Goal: Task Accomplishment & Management: Use online tool/utility

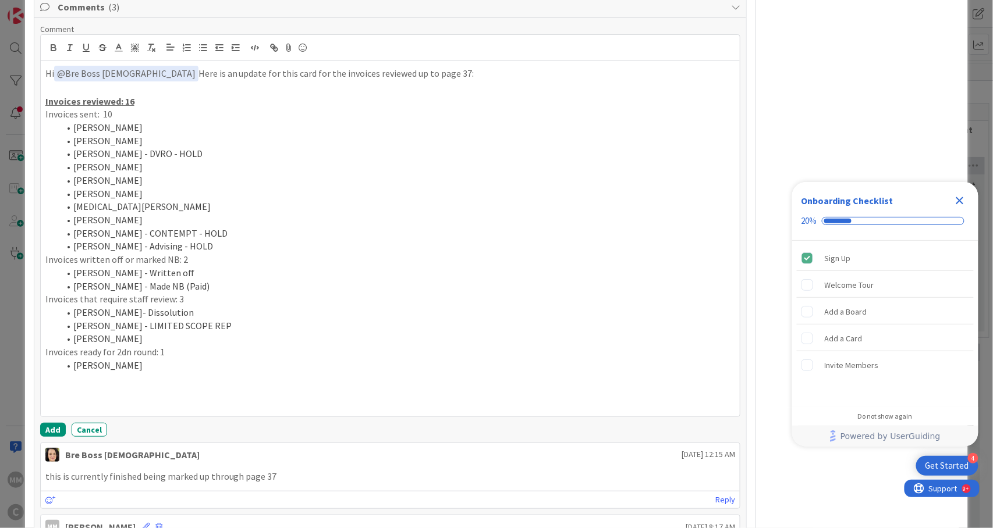
click at [112, 108] on p "Invoices sent: 10" at bounding box center [390, 114] width 690 height 13
click at [133, 95] on p "Invoices reviewed: 16" at bounding box center [390, 101] width 690 height 13
click at [219, 240] on li "[PERSON_NAME] - Advising - HOLD" at bounding box center [397, 246] width 676 height 13
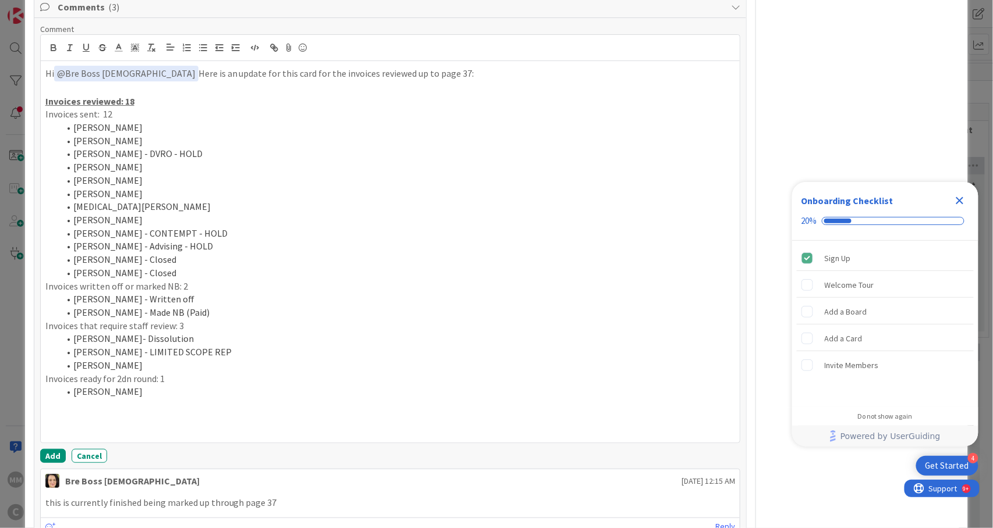
click at [66, 412] on p at bounding box center [390, 418] width 690 height 13
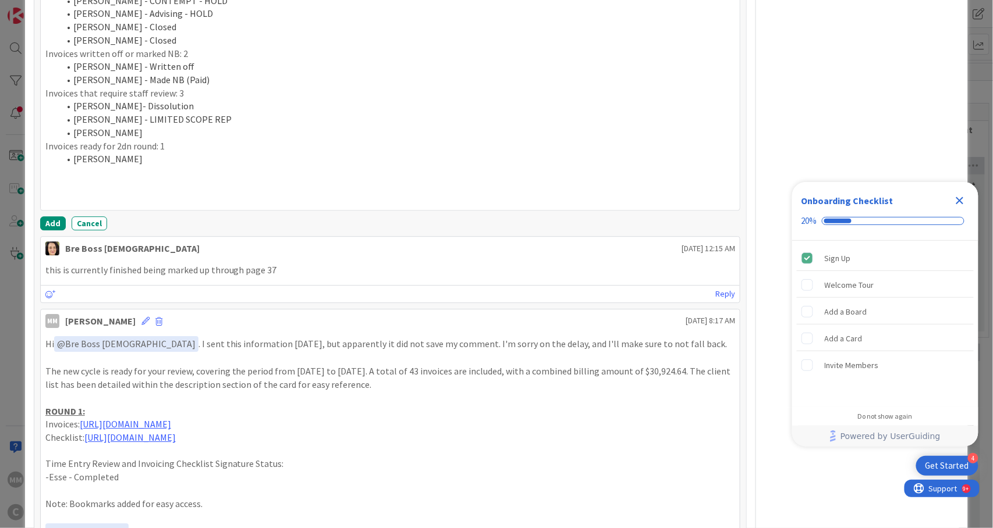
drag, startPoint x: 317, startPoint y: 401, endPoint x: 45, endPoint y: 408, distance: 271.8
click at [45, 418] on p "Invoices: [URL][DOMAIN_NAME]" at bounding box center [390, 424] width 690 height 13
copy p "Invoices: [URL][DOMAIN_NAME]"
click at [54, 166] on p at bounding box center [390, 172] width 690 height 13
click at [50, 179] on p at bounding box center [390, 185] width 690 height 13
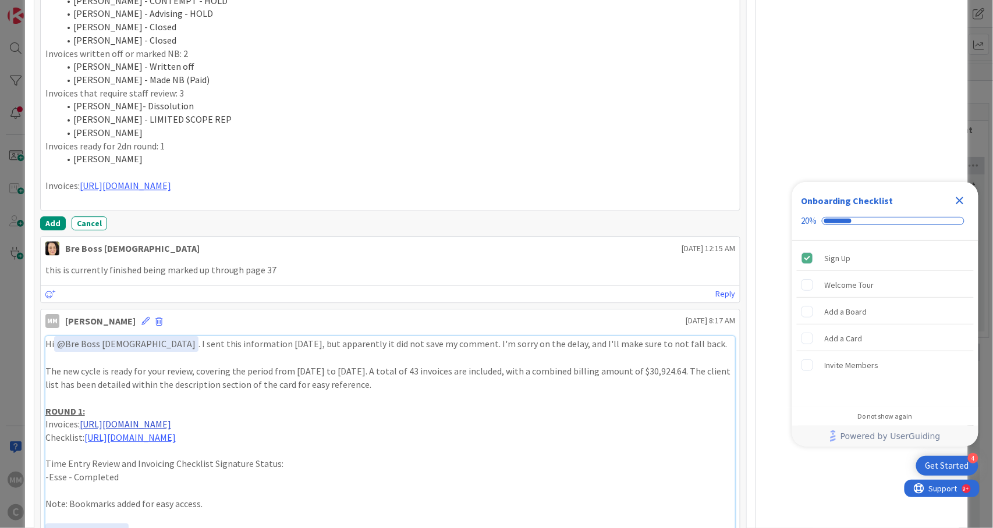
click at [171, 418] on link "[URL][DOMAIN_NAME]" at bounding box center [125, 424] width 91 height 12
click at [330, 179] on p "Invoices: [URL][DOMAIN_NAME]" at bounding box center [390, 185] width 690 height 13
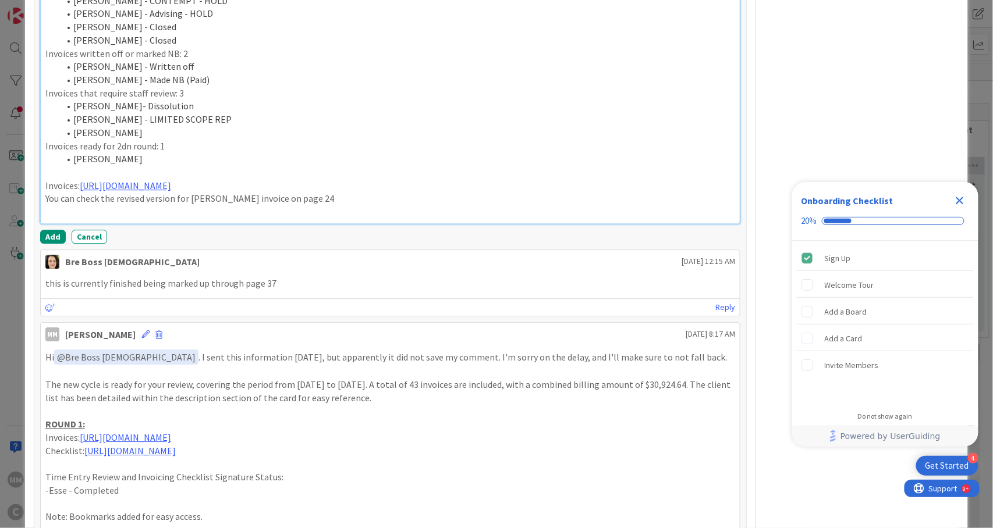
click at [45, 192] on p "You can check the revised version for [PERSON_NAME] invoice on page 24" at bounding box center [390, 198] width 690 height 13
click at [356, 192] on li "You can check the revised version for [PERSON_NAME] invoice on page 24" at bounding box center [397, 198] width 676 height 13
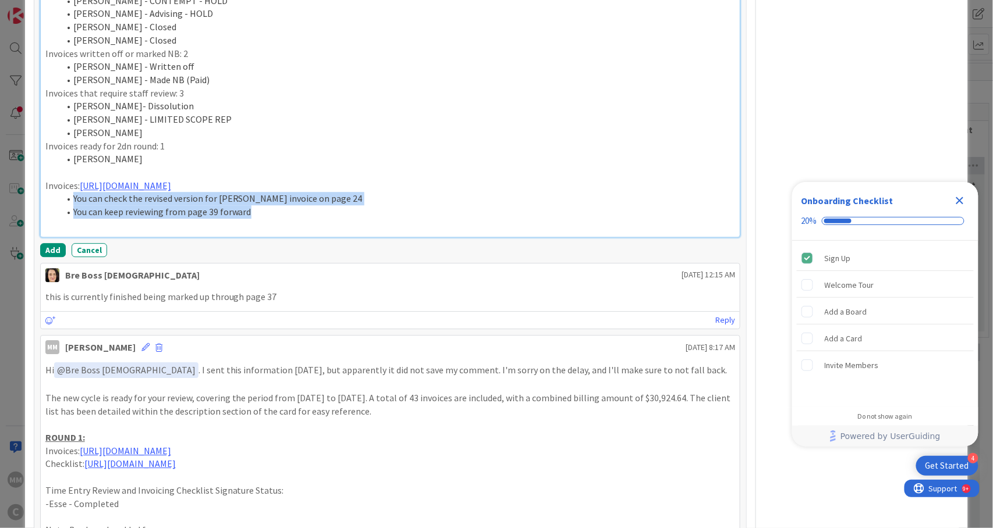
drag, startPoint x: 261, startPoint y: 187, endPoint x: 71, endPoint y: 180, distance: 189.8
click at [71, 192] on ol "You can check the revised version for [PERSON_NAME] invoice on page 24 You can …" at bounding box center [390, 205] width 690 height 26
copy ol "You can check the revised version for [PERSON_NAME] invoice on page 24 You can …"
click at [257, 205] on li "You can keep reviewing from page 39 forward" at bounding box center [397, 211] width 676 height 13
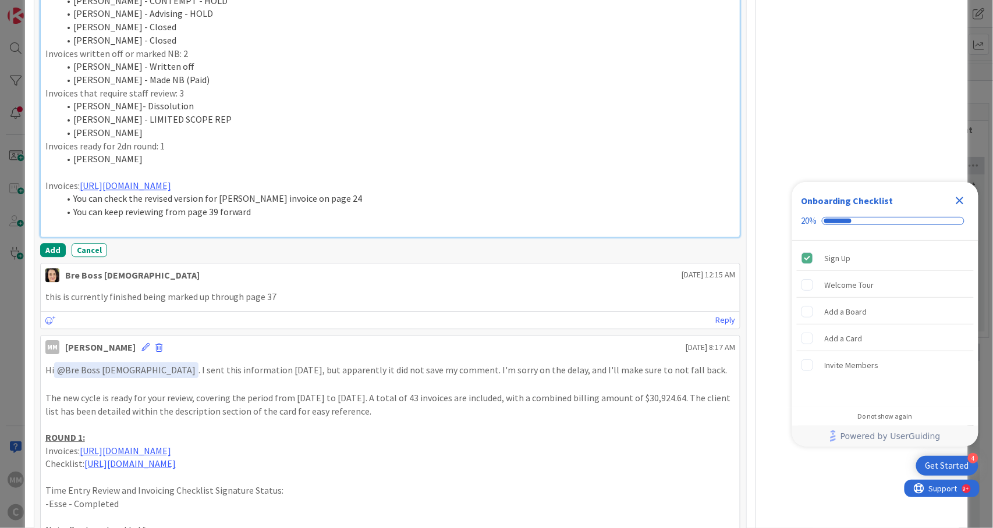
click at [226, 205] on li "You can keep reviewing from page 39 forward" at bounding box center [397, 211] width 676 height 13
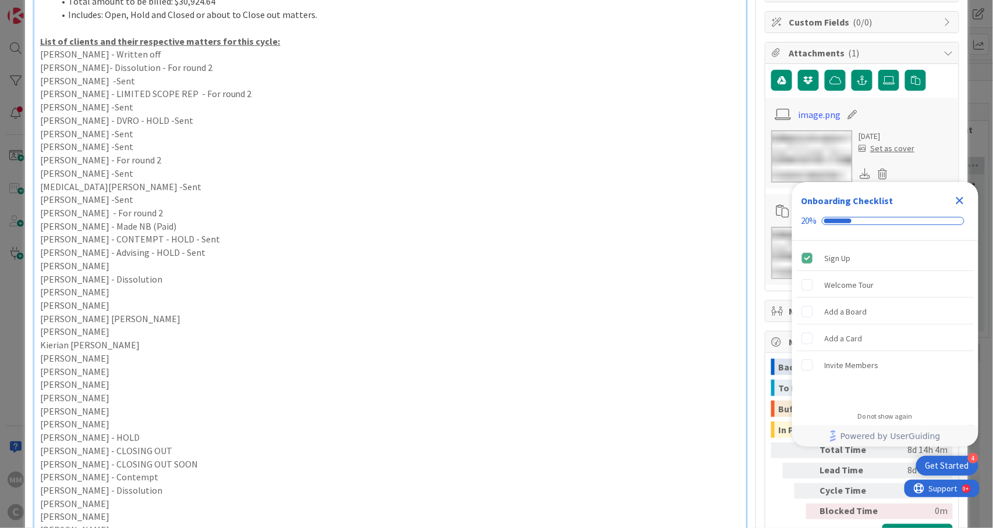
scroll to position [81, 0]
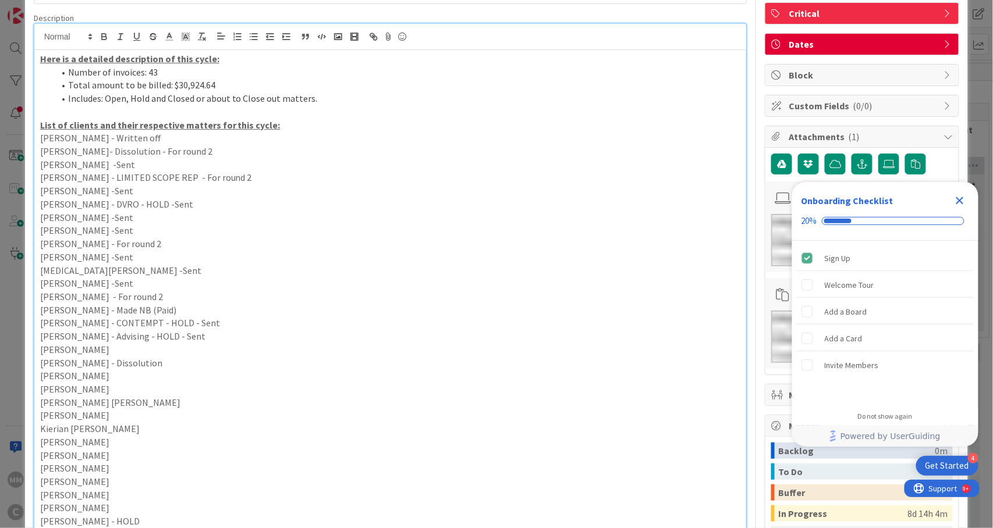
click at [154, 73] on li "Number of invoices: 43" at bounding box center [397, 72] width 687 height 13
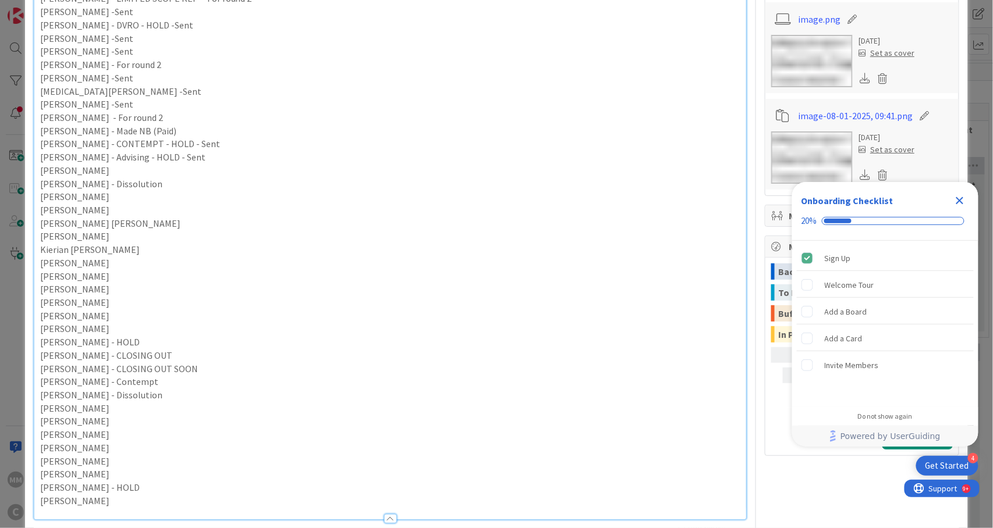
scroll to position [547, 0]
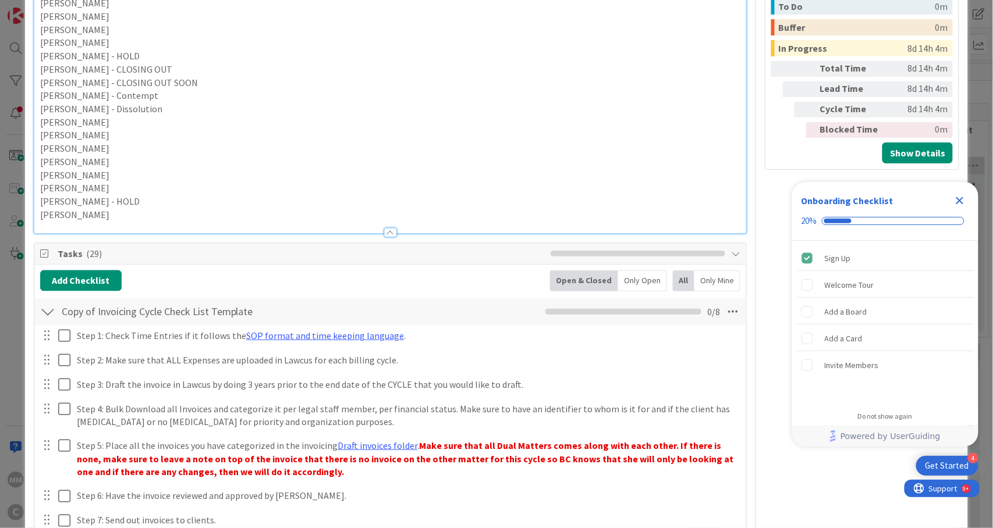
click at [121, 212] on p "[PERSON_NAME]" at bounding box center [390, 214] width 701 height 13
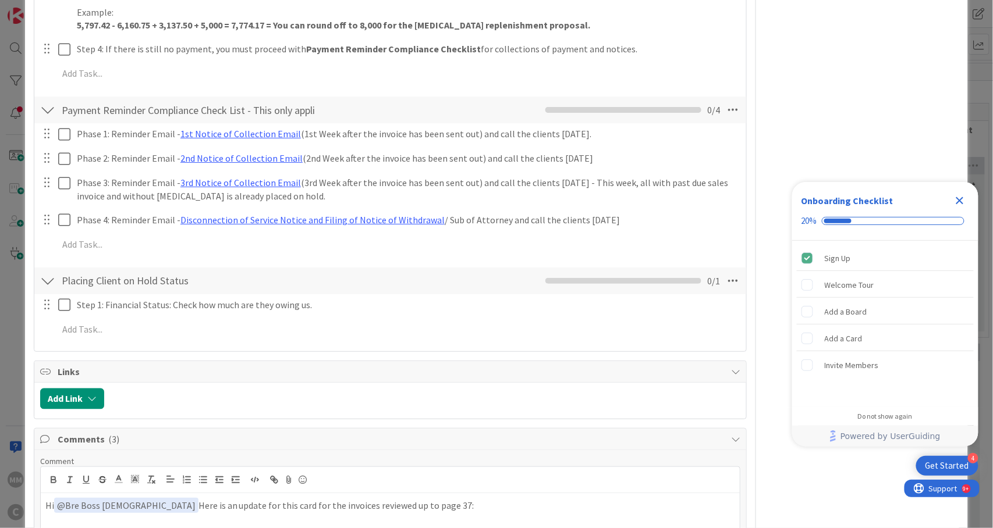
scroll to position [1943, 0]
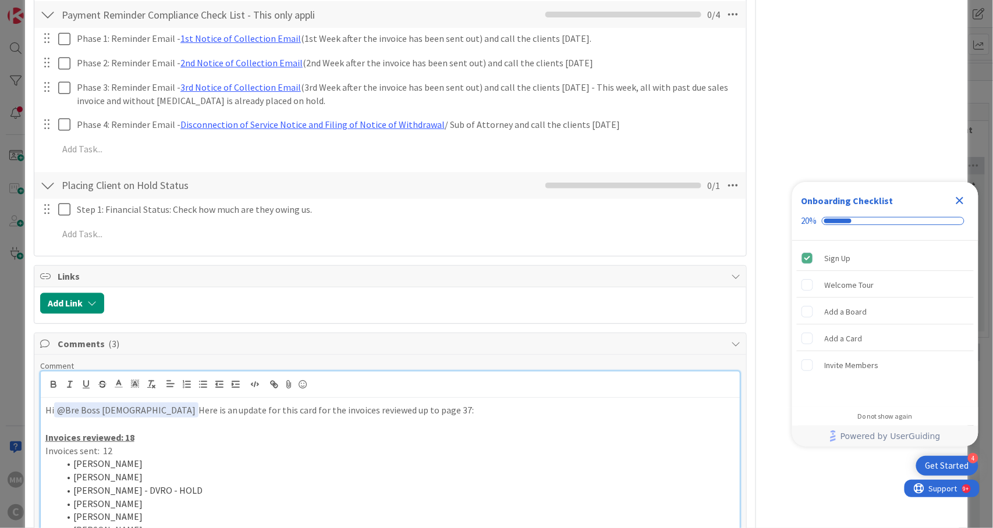
click at [173, 431] on p "Invoices reviewed: 18" at bounding box center [390, 437] width 690 height 13
click at [273, 457] on li "[PERSON_NAME]" at bounding box center [397, 463] width 676 height 13
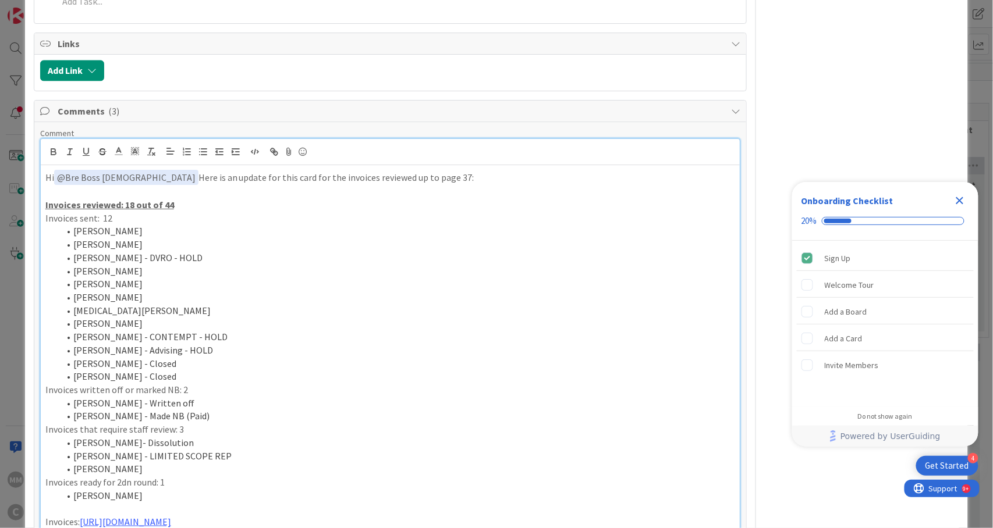
scroll to position [2253, 0]
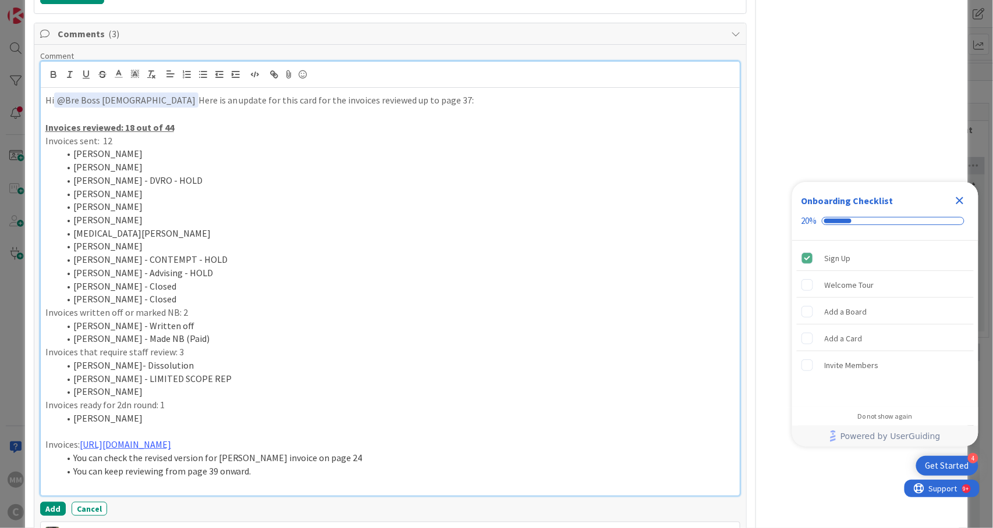
click at [247, 465] on li "You can keep reviewing from page 39 onward." at bounding box center [397, 471] width 676 height 13
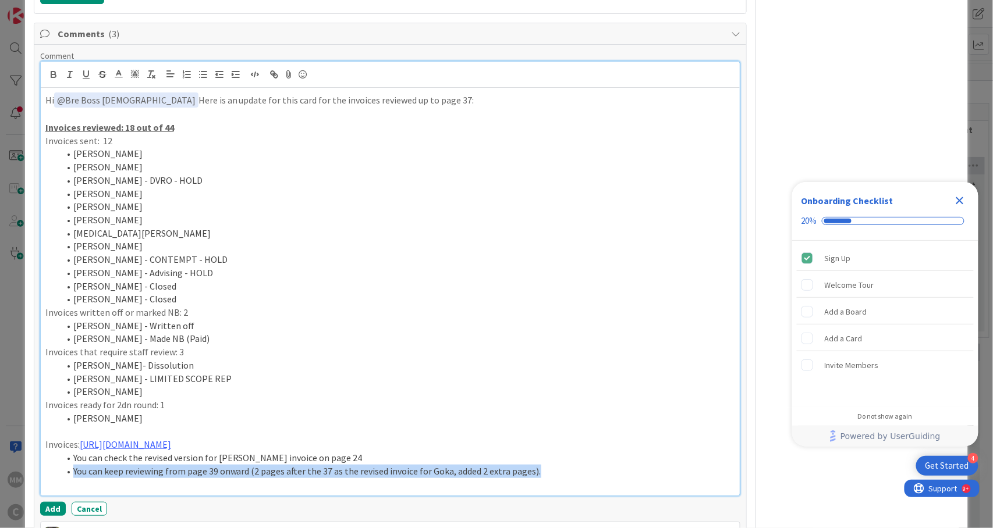
drag, startPoint x: 538, startPoint y: 452, endPoint x: 67, endPoint y: 442, distance: 470.8
click at [67, 465] on li "You can keep reviewing from page 39 onward (2 pages after the 37 as the revised…" at bounding box center [397, 471] width 676 height 13
copy li "You can keep reviewing from page 39 onward (2 pages after the 37 as the revised…"
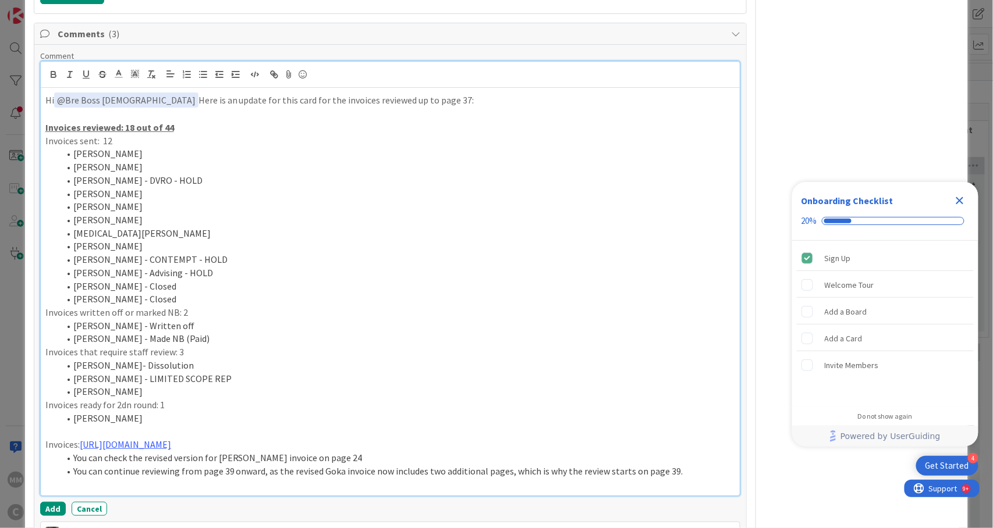
click at [268, 465] on li "You can continue reviewing from page 39 onward, as the revised Goka invoice now…" at bounding box center [397, 471] width 676 height 13
click at [674, 465] on li "You can continue reviewing from page 39 onward (as the revised Goka invoice now…" at bounding box center [397, 471] width 676 height 13
click at [175, 346] on p "Invoices that require staff review: 3" at bounding box center [390, 352] width 690 height 13
click at [171, 346] on p "Invoices that require staff review: 3" at bounding box center [390, 352] width 690 height 13
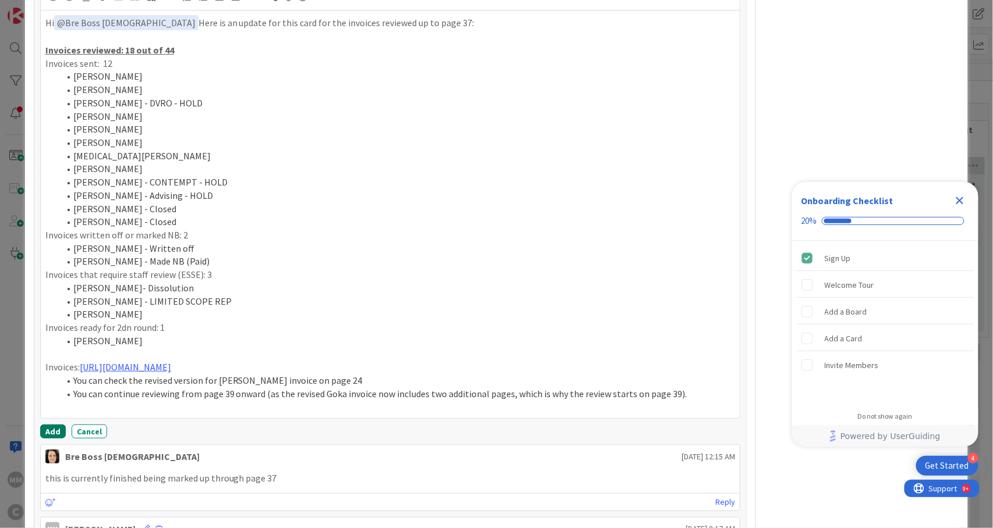
click at [49, 425] on button "Add" at bounding box center [53, 432] width 26 height 14
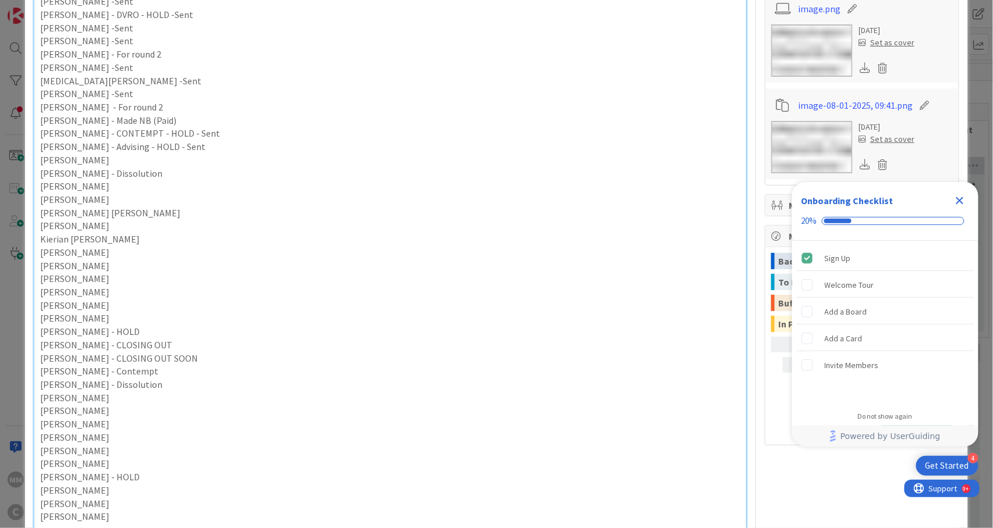
scroll to position [314, 0]
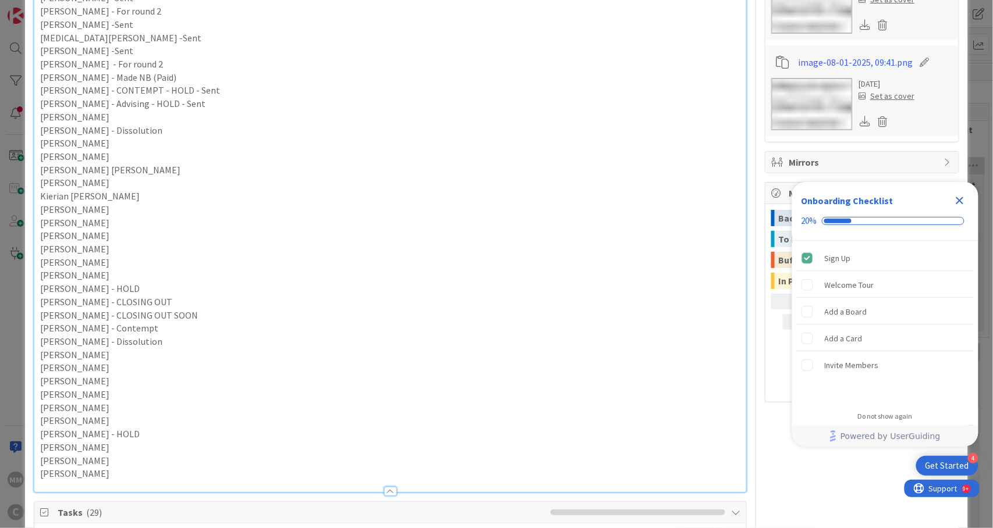
click at [103, 462] on p "[PERSON_NAME]" at bounding box center [390, 460] width 701 height 13
drag, startPoint x: 77, startPoint y: 465, endPoint x: 104, endPoint y: 464, distance: 26.8
click at [104, 464] on p "[PERSON_NAME] -sent" at bounding box center [390, 460] width 701 height 13
copy p "-sent"
click at [109, 478] on p "[PERSON_NAME]" at bounding box center [390, 473] width 701 height 13
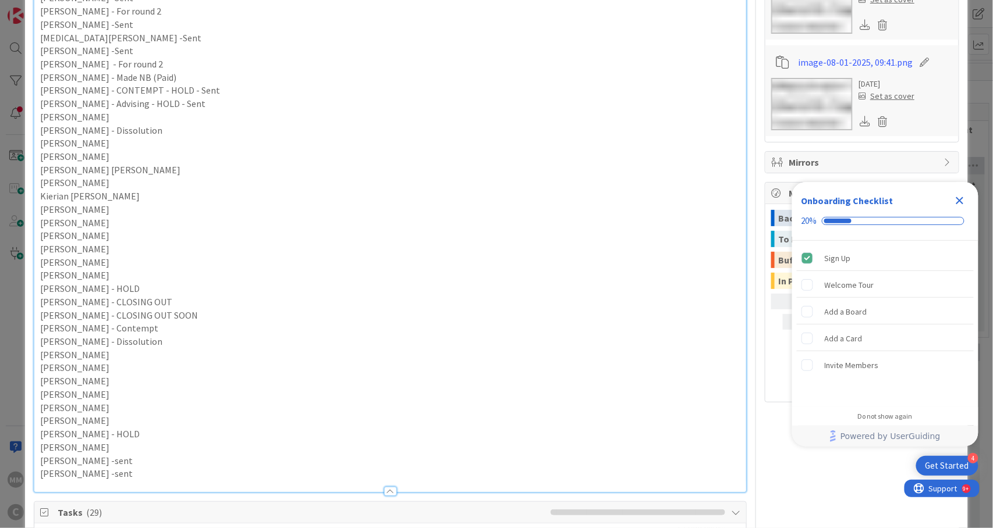
click at [191, 471] on p "[PERSON_NAME] -sent" at bounding box center [390, 473] width 701 height 13
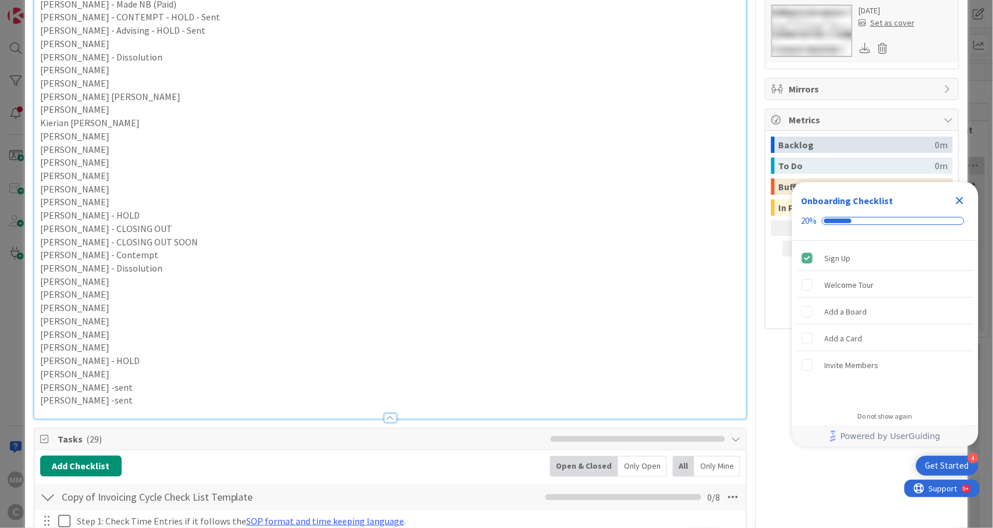
scroll to position [0, 0]
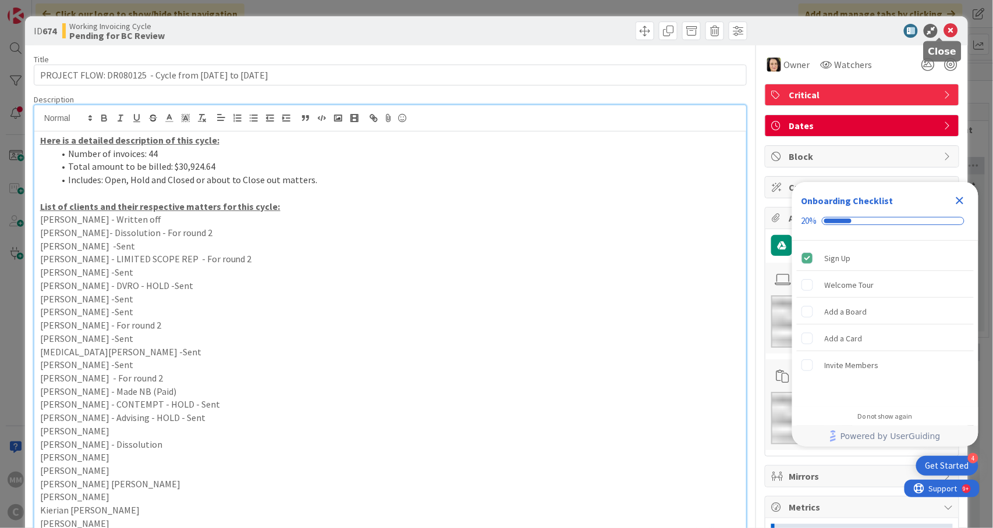
click at [943, 28] on icon at bounding box center [950, 31] width 14 height 14
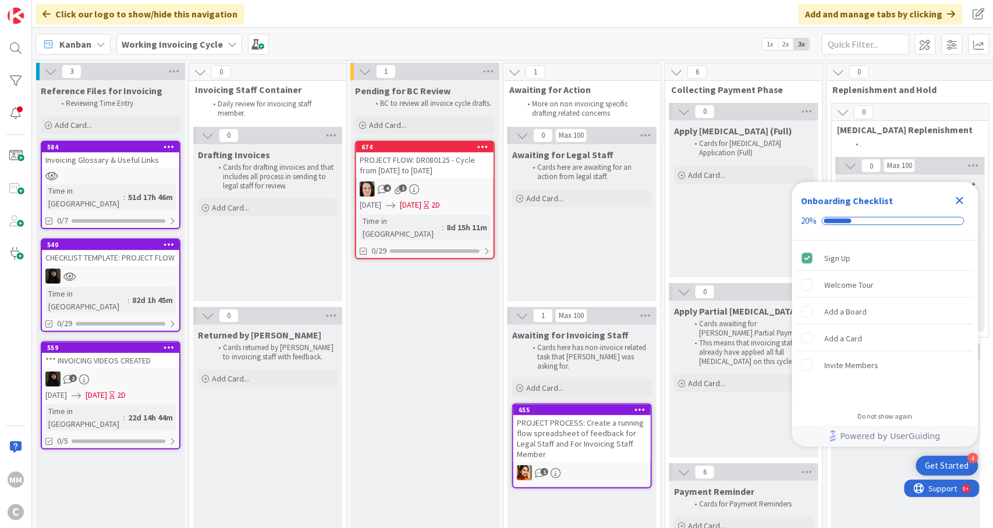
click at [457, 180] on link "674 PROJECT FLOW: DR080125 - Cycle from [DATE] to [DATE] 4 1 [DATE] [DATE] 2D T…" at bounding box center [425, 200] width 140 height 119
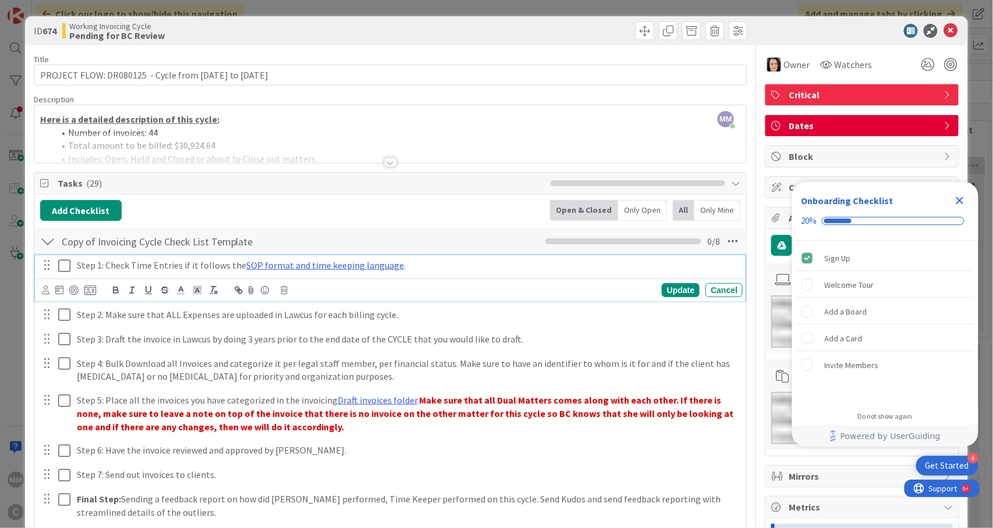
click at [70, 266] on icon at bounding box center [66, 266] width 17 height 14
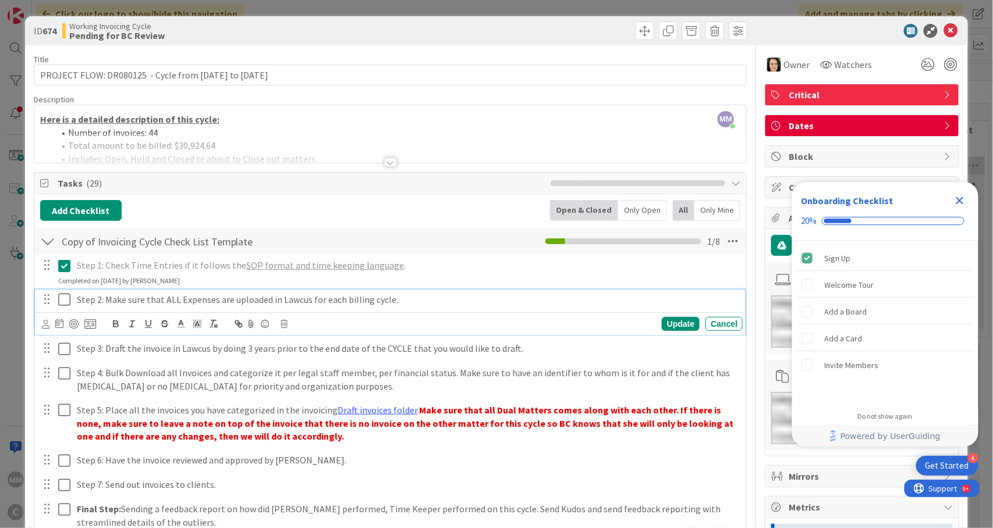
click at [62, 300] on icon at bounding box center [66, 300] width 17 height 14
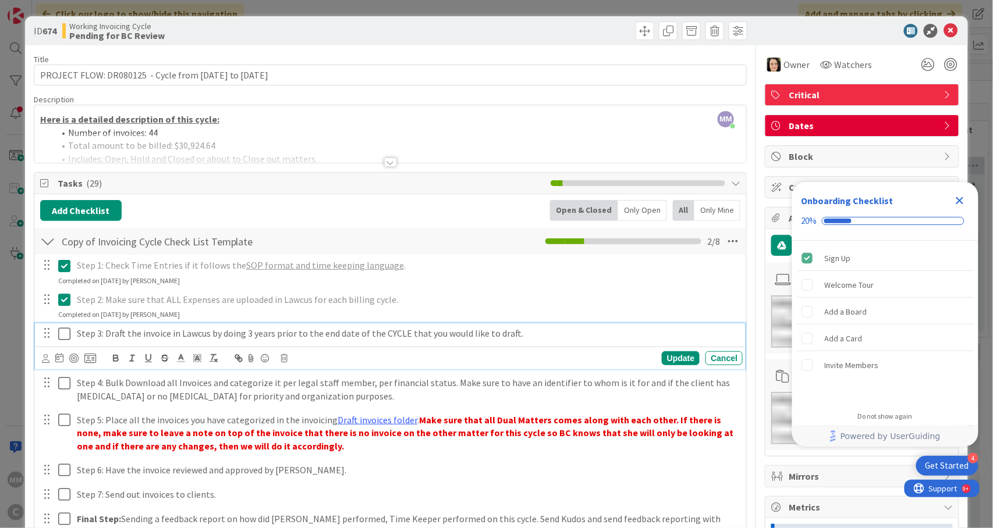
click at [62, 338] on icon at bounding box center [66, 334] width 17 height 14
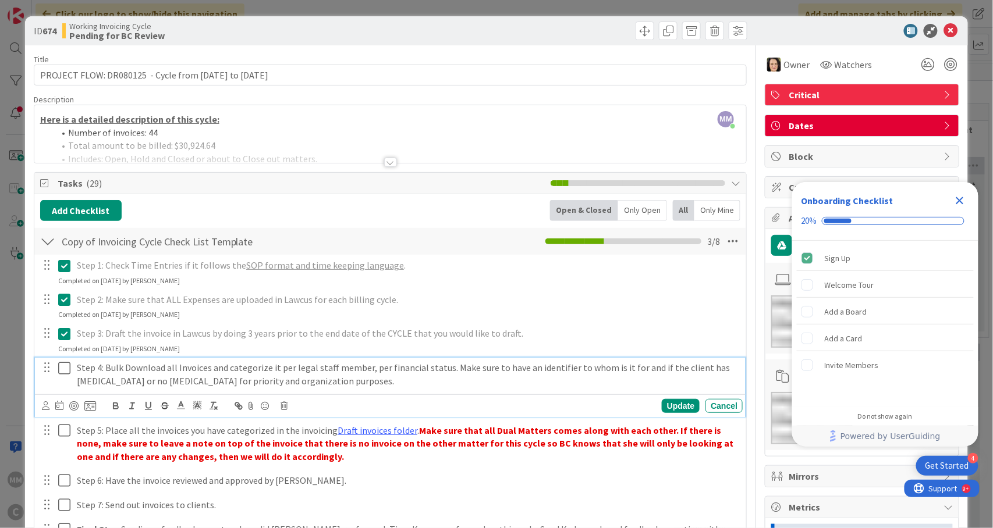
click at [63, 370] on icon at bounding box center [66, 368] width 17 height 14
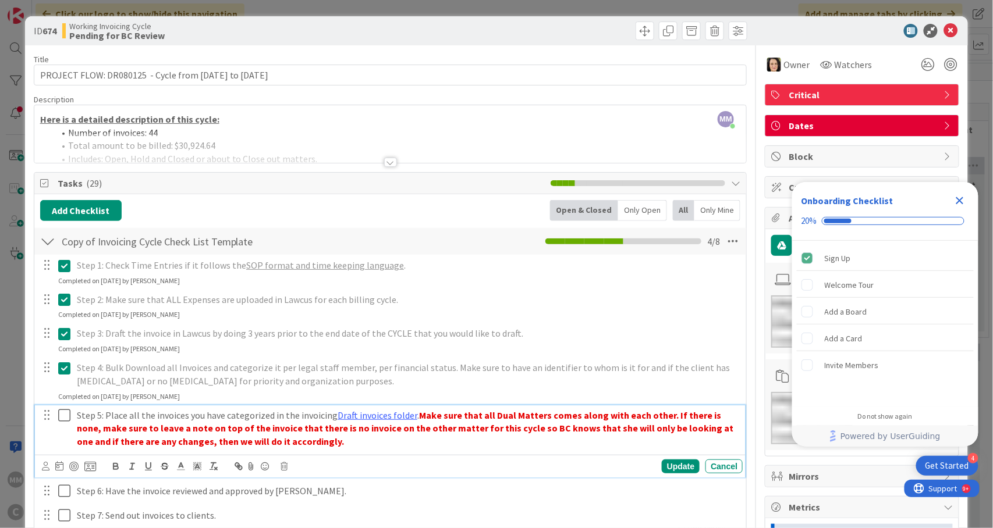
click at [70, 412] on icon at bounding box center [66, 415] width 17 height 14
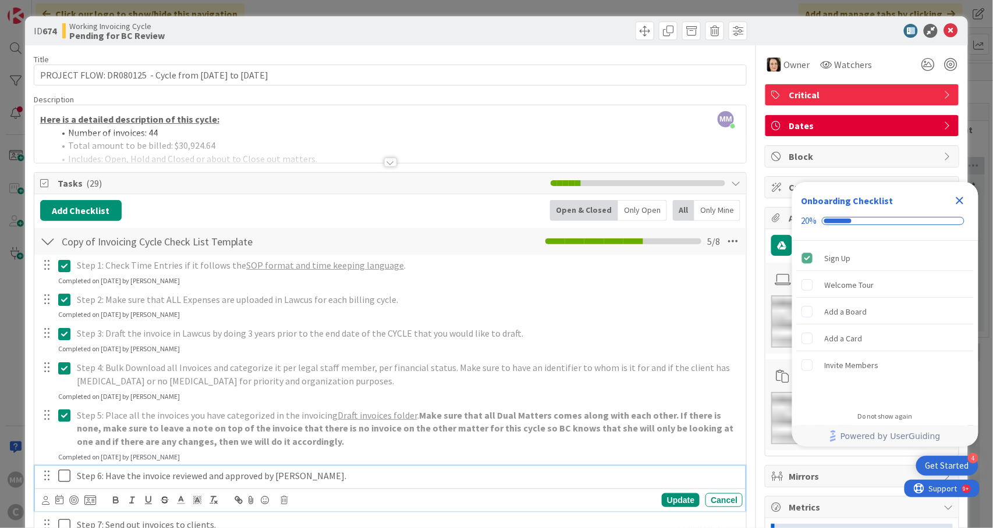
click at [58, 471] on icon at bounding box center [66, 476] width 17 height 14
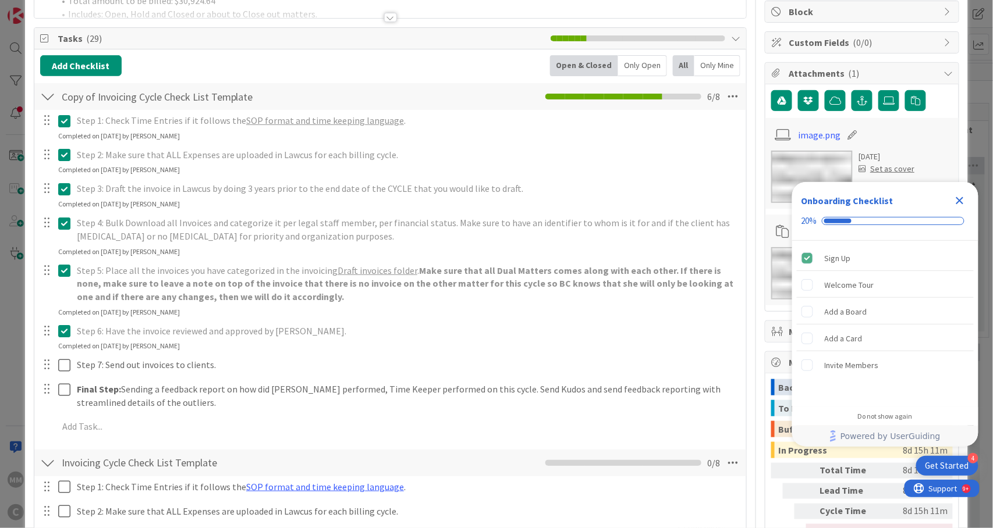
scroll to position [155, 0]
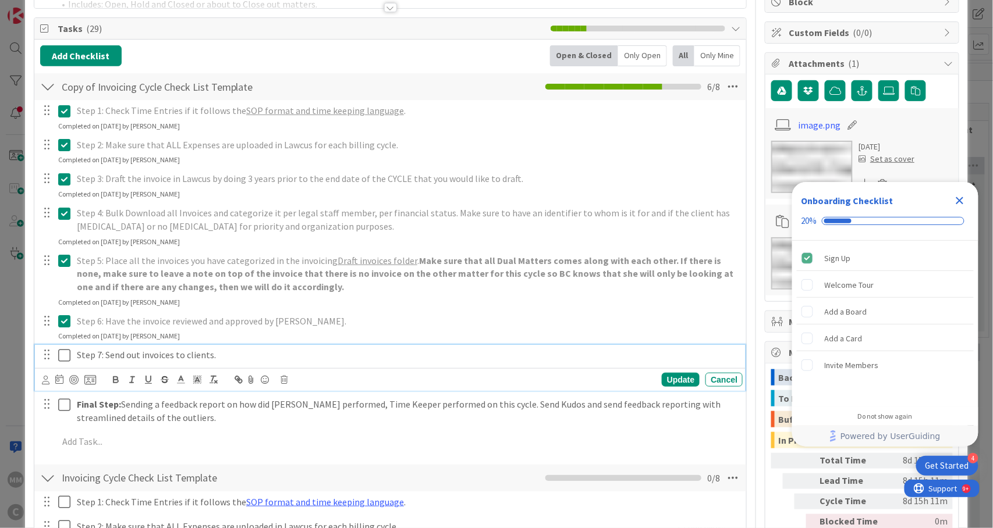
click at [64, 361] on icon at bounding box center [66, 356] width 17 height 14
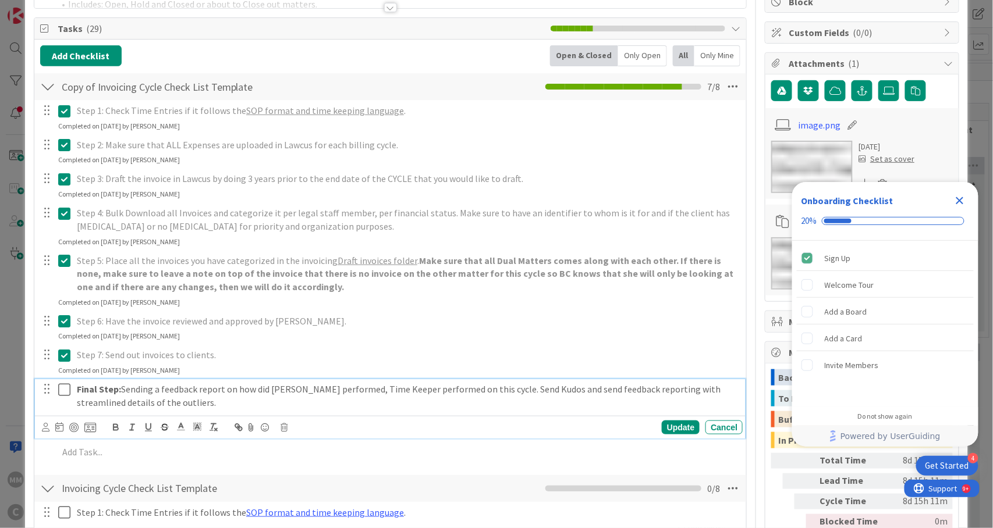
click at [61, 390] on icon at bounding box center [66, 390] width 17 height 14
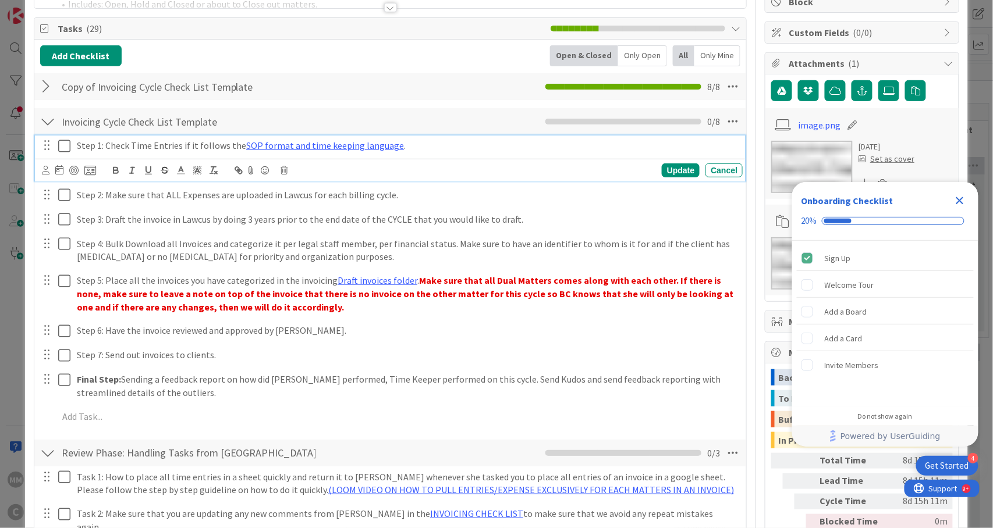
click at [63, 147] on icon at bounding box center [66, 146] width 17 height 14
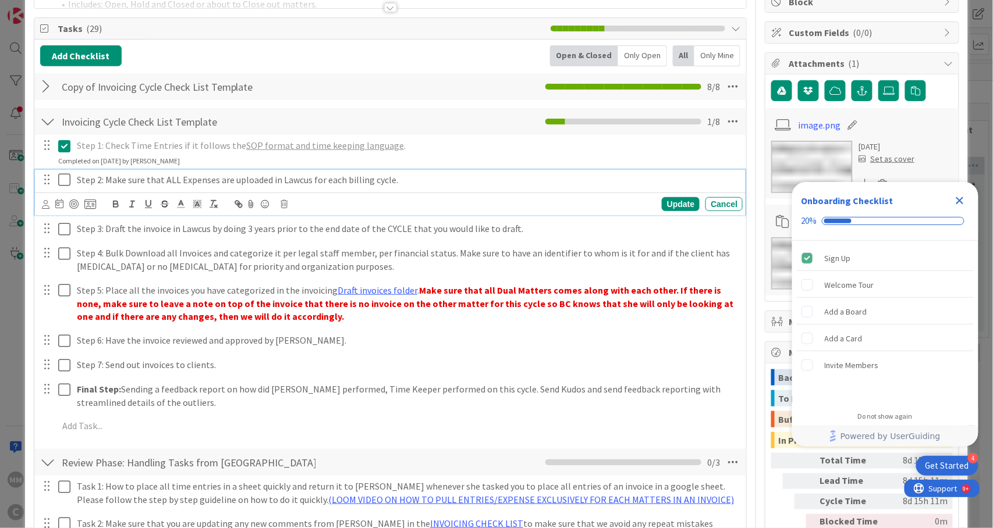
click at [61, 184] on icon at bounding box center [66, 180] width 17 height 14
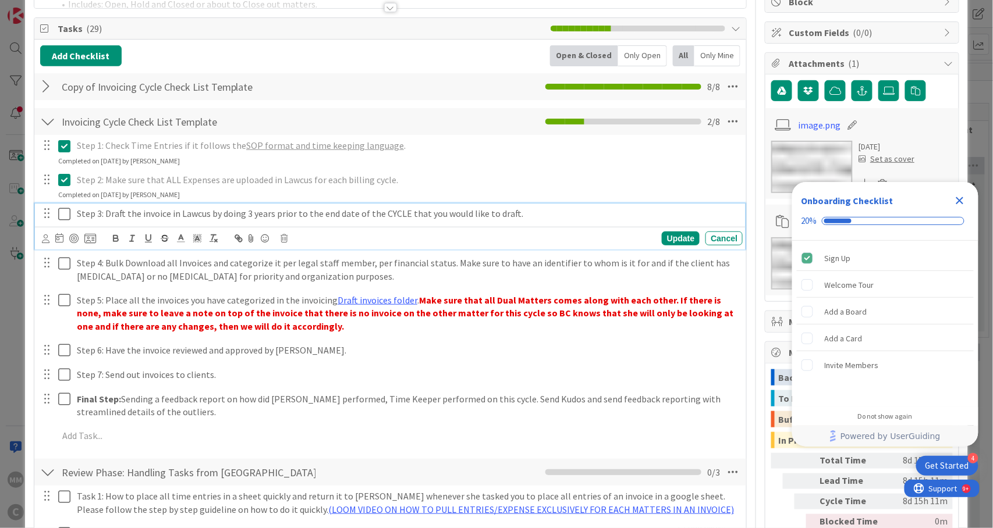
click at [61, 211] on icon at bounding box center [66, 214] width 17 height 14
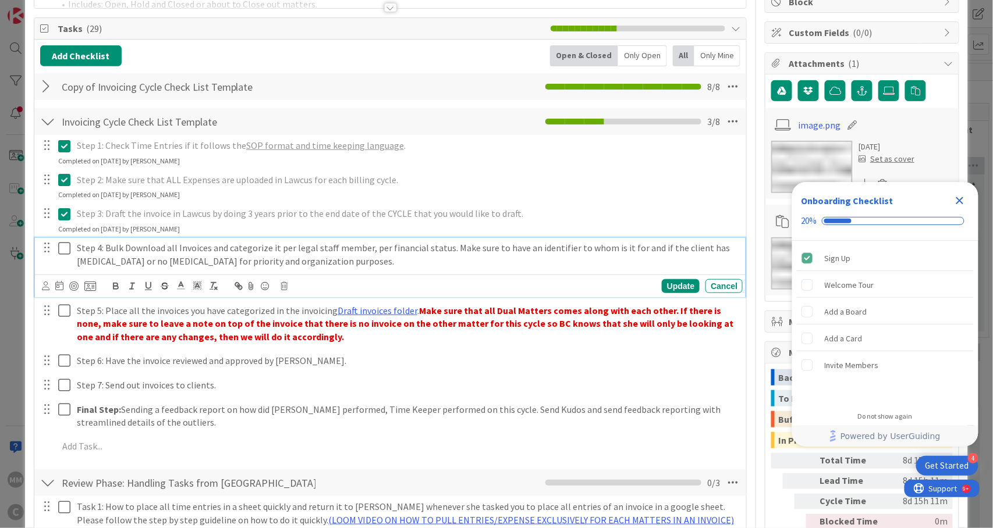
click at [69, 247] on icon at bounding box center [66, 248] width 17 height 14
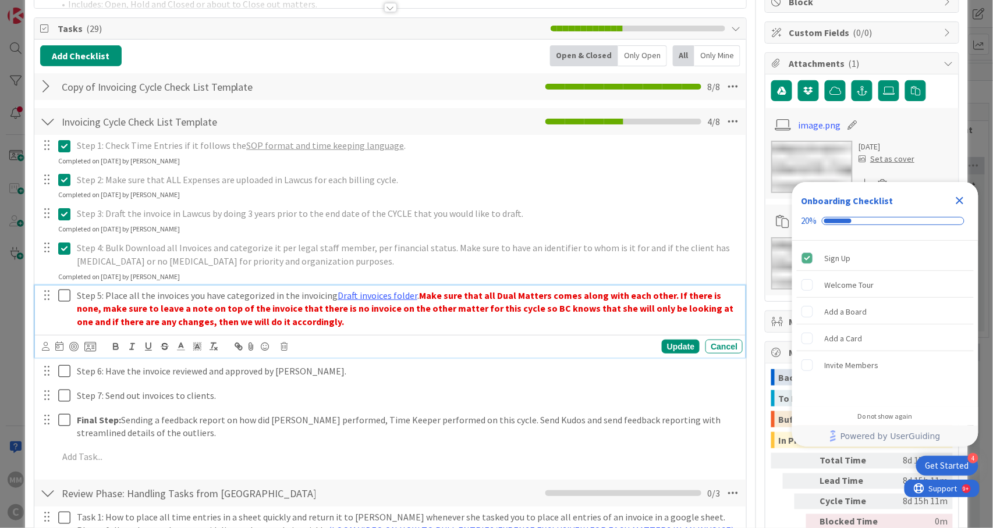
click at [62, 298] on icon at bounding box center [66, 296] width 17 height 14
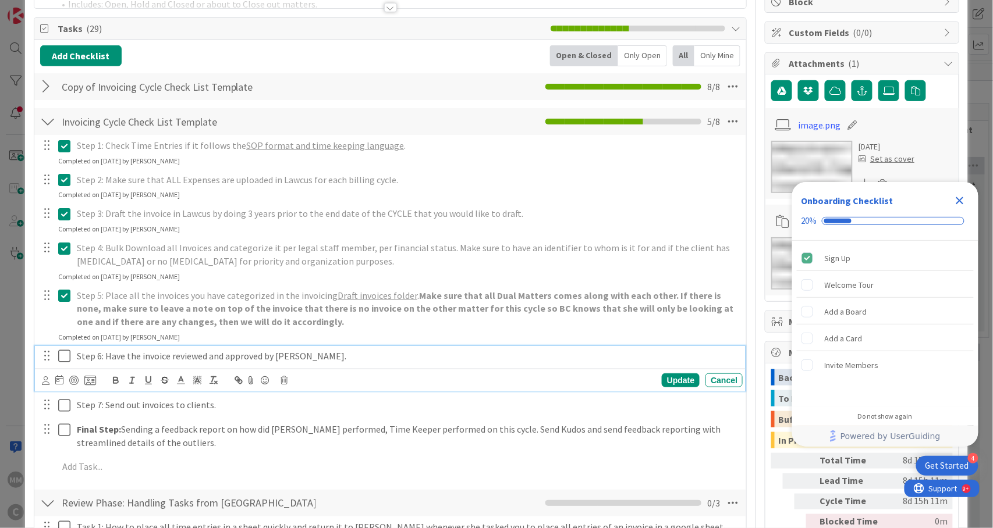
click at [63, 354] on icon at bounding box center [66, 356] width 17 height 14
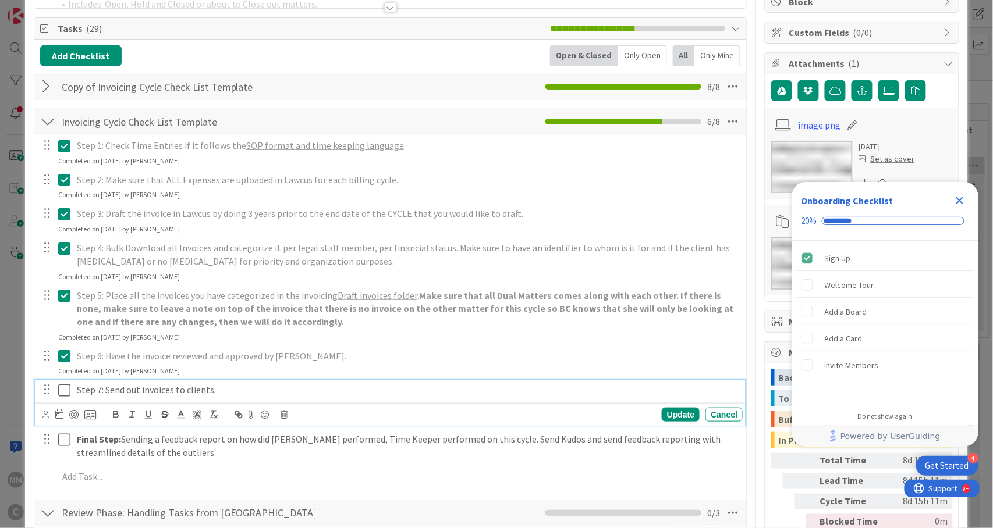
click at [63, 391] on icon at bounding box center [66, 390] width 17 height 14
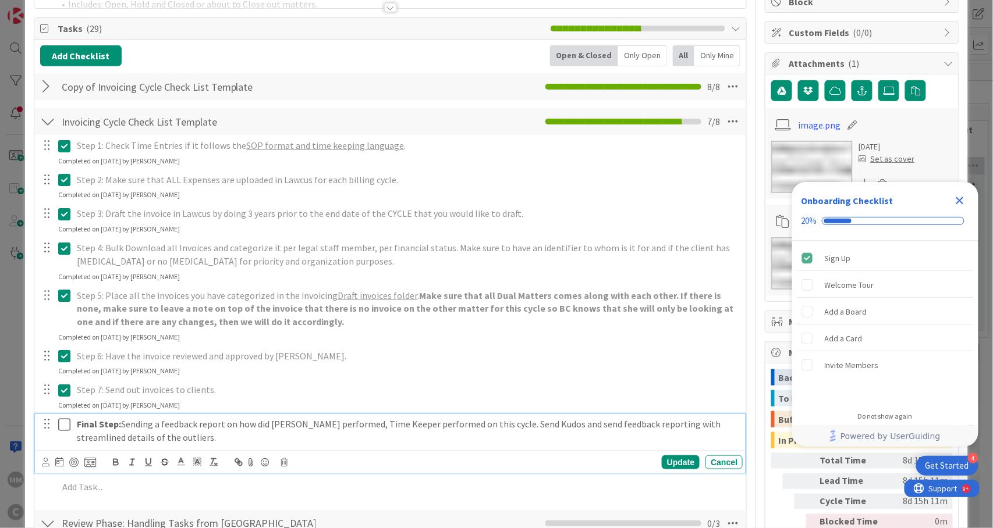
click at [64, 433] on button at bounding box center [65, 424] width 14 height 19
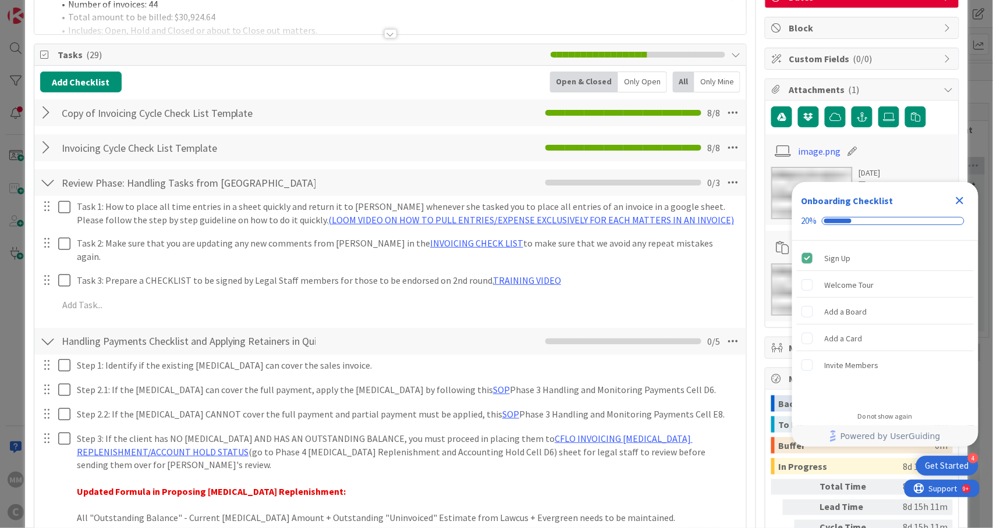
scroll to position [0, 0]
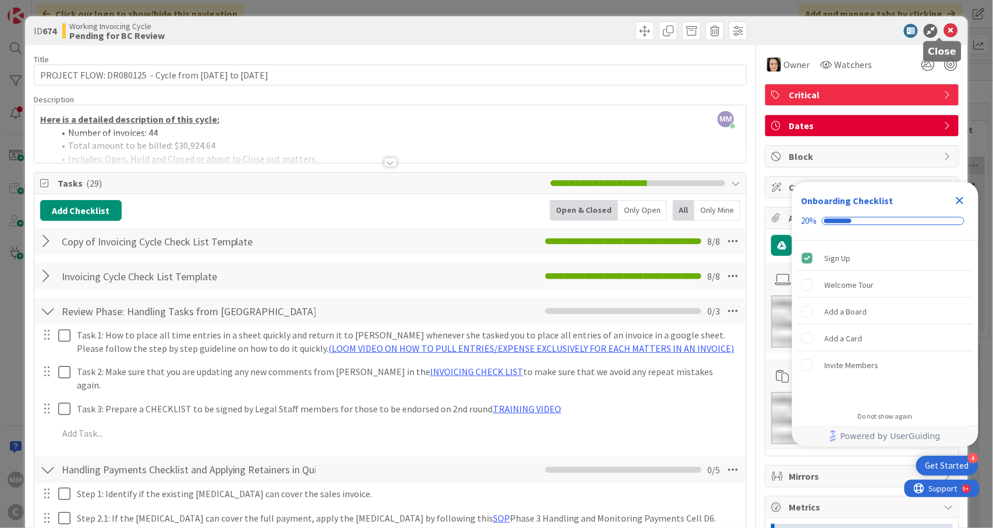
click at [943, 33] on icon at bounding box center [950, 31] width 14 height 14
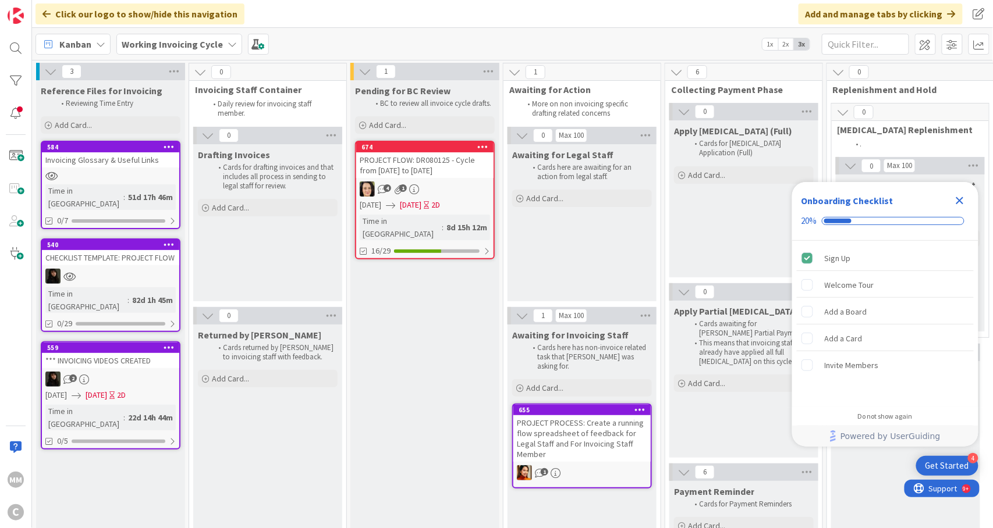
click at [960, 197] on icon "Close Checklist" at bounding box center [959, 201] width 14 height 14
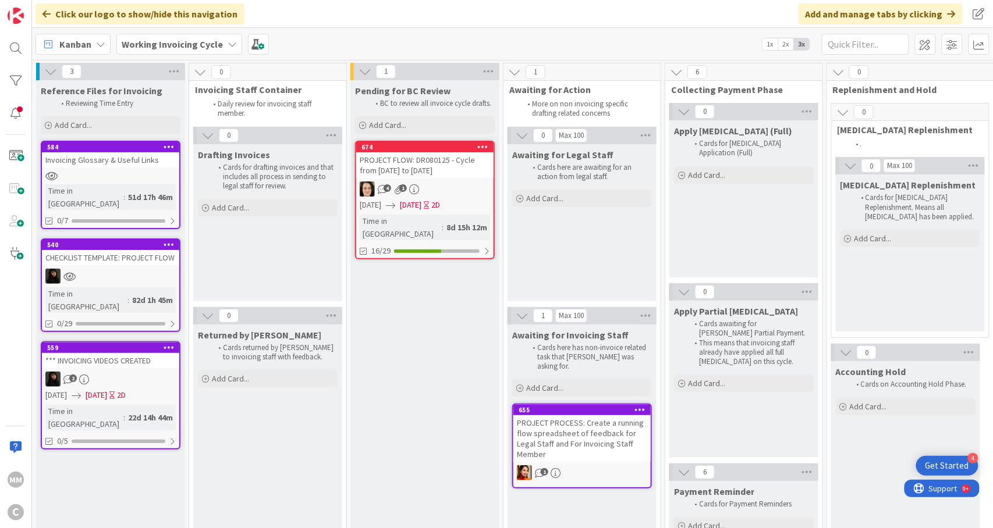
click at [457, 189] on div "4 1" at bounding box center [424, 189] width 137 height 15
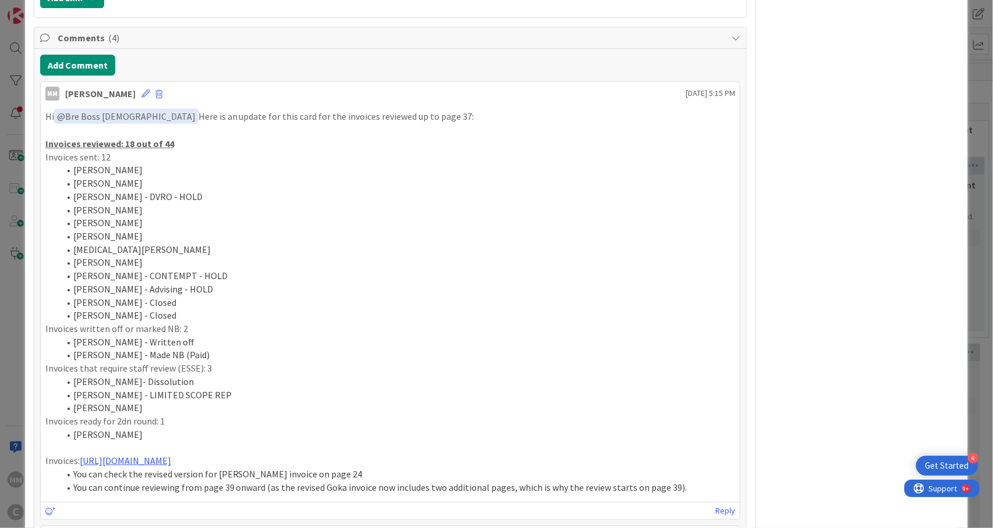
scroll to position [1086, 0]
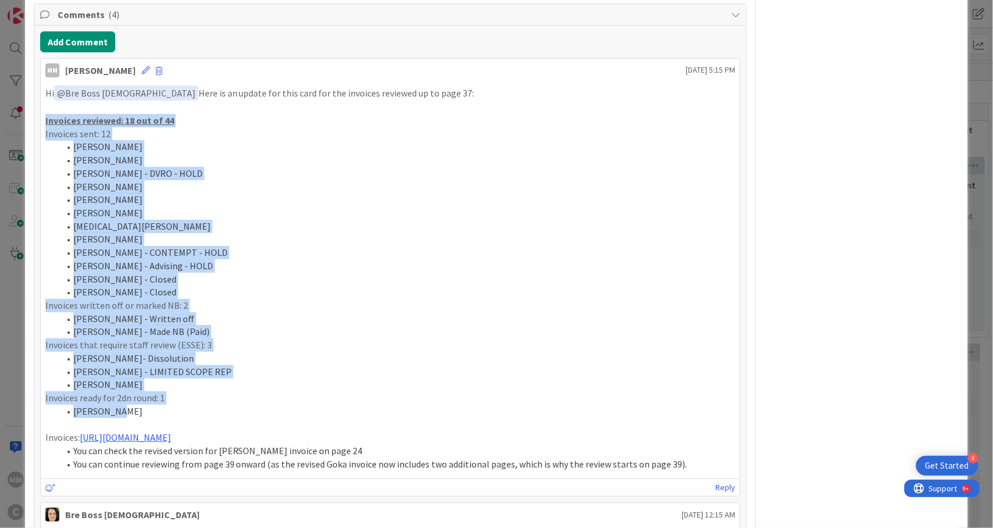
drag, startPoint x: 142, startPoint y: 382, endPoint x: 38, endPoint y: 95, distance: 304.4
click at [38, 95] on div "Add Comment MM [PERSON_NAME] [DATE] 5:15 PM Hi ﻿ @ Bre Boss [DEMOGRAPHIC_DATA] …" at bounding box center [390, 475] width 712 height 898
copy div "Invoices reviewed: 18 out of 44 Invoices sent: 12 [PERSON_NAME] [PERSON_NAME] […"
click at [517, 299] on p "Invoices written off or marked NB: 2" at bounding box center [390, 305] width 690 height 13
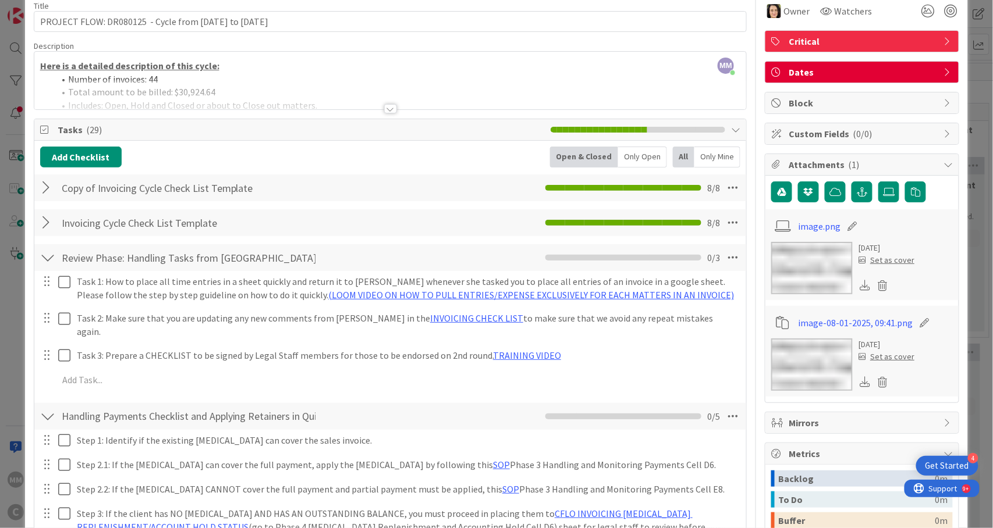
scroll to position [0, 0]
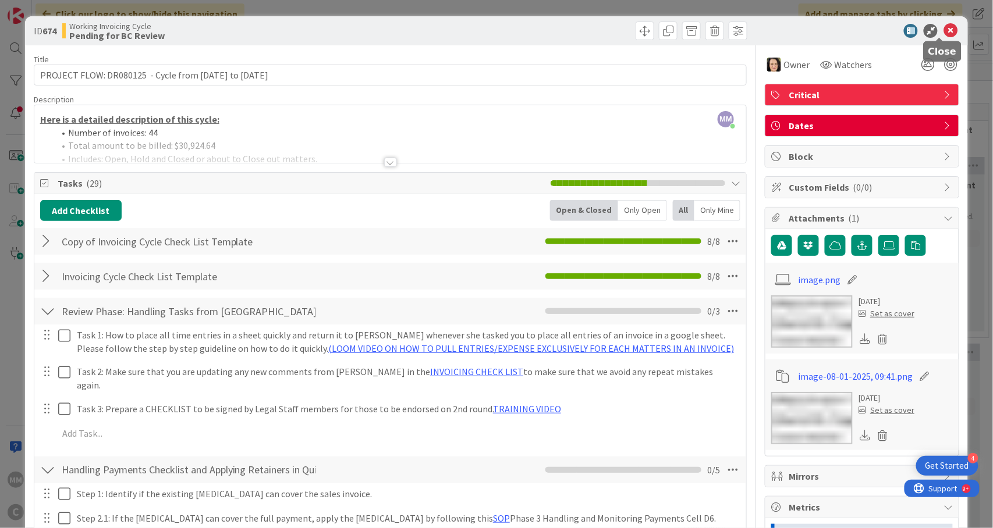
click at [943, 28] on icon at bounding box center [950, 31] width 14 height 14
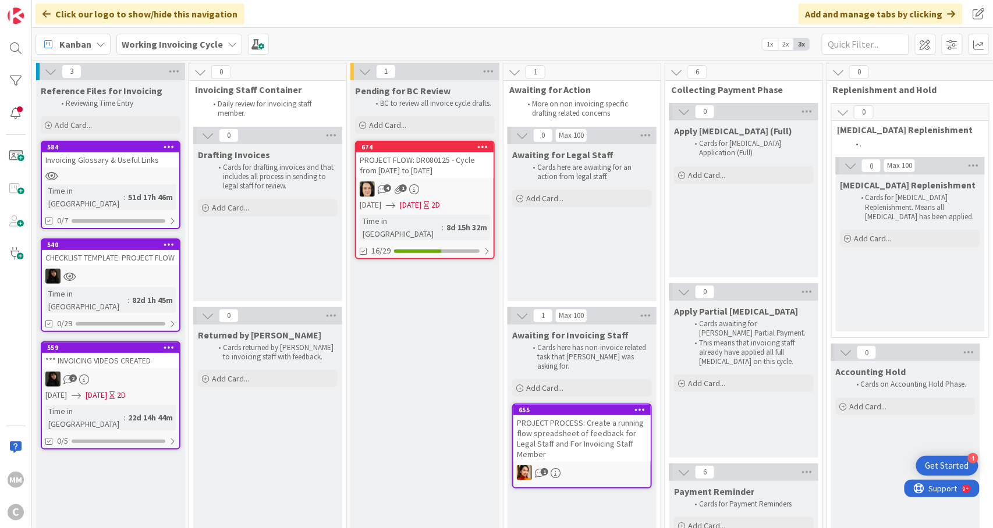
click at [405, 190] on span "1" at bounding box center [403, 188] width 8 height 8
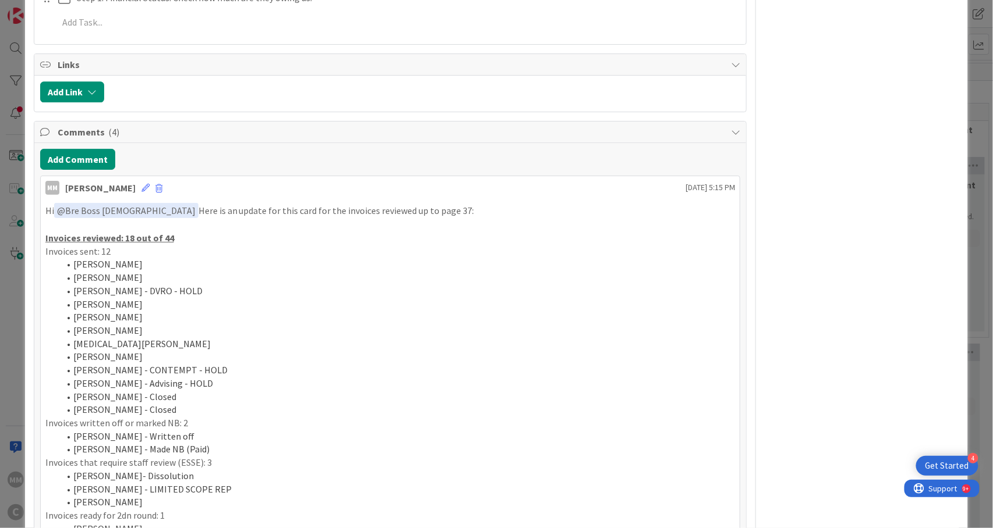
scroll to position [1086, 0]
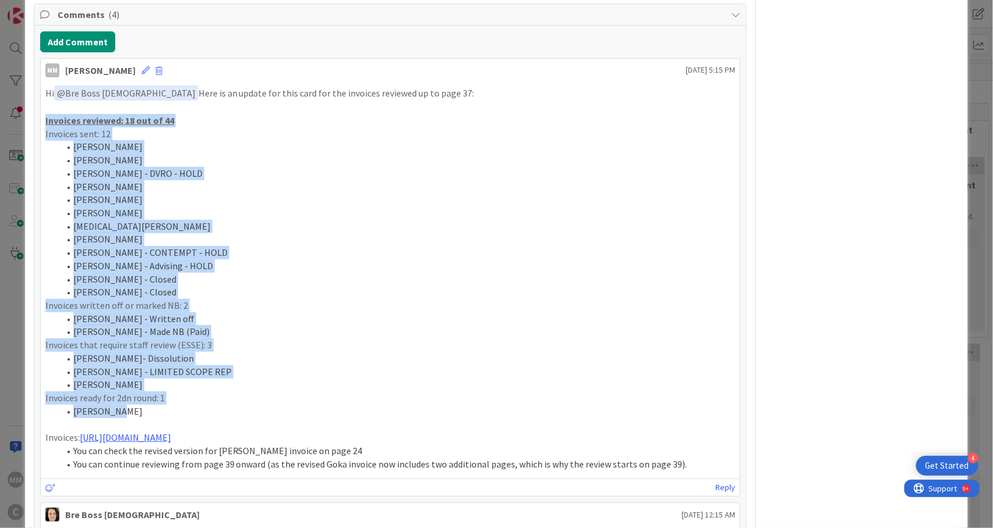
drag, startPoint x: 129, startPoint y: 390, endPoint x: 45, endPoint y: 101, distance: 301.1
click at [45, 101] on div "Hi ﻿ @ Bre Boss [DEMOGRAPHIC_DATA] ﻿ Here is an update for this card for the in…" at bounding box center [390, 279] width 690 height 386
copy div "Invoices reviewed: 18 out of 44 Invoices sent: 12 [PERSON_NAME] [PERSON_NAME] […"
